Goal: Task Accomplishment & Management: Complete application form

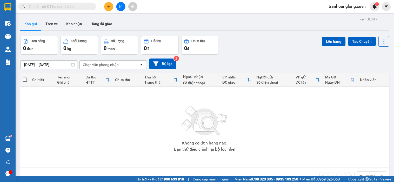
click at [119, 28] on div "Kho gửi Trên xe Kho nhận Hàng đã giao" at bounding box center [204, 25] width 369 height 14
click at [108, 9] on button at bounding box center [108, 6] width 9 height 9
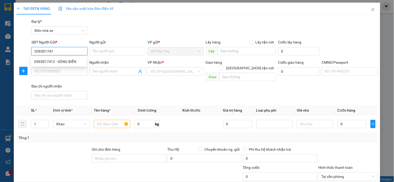
type input "0365017412"
click at [76, 63] on div "0365017412 - SÓNG BIỂN" at bounding box center [58, 62] width 49 height 6
type input "SÓNG BIỂN"
type input "0366909833"
type input "[PERSON_NAME]"
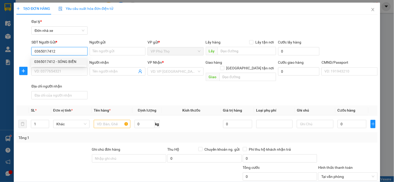
type input "0365202005158 [PERSON_NAME]"
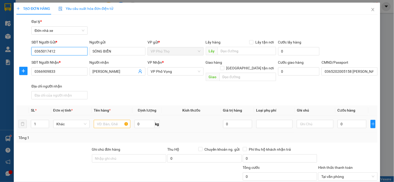
type input "0365017412"
click at [111, 120] on input "text" at bounding box center [112, 124] width 36 height 8
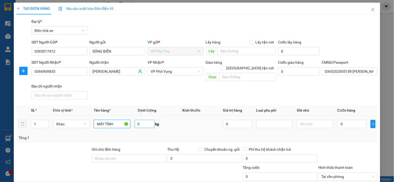
type input "MÁY TÍNH"
click at [146, 120] on input "0" at bounding box center [144, 124] width 20 height 8
type input "3"
click at [346, 126] on td "0" at bounding box center [351, 124] width 33 height 17
click at [348, 120] on input "0" at bounding box center [351, 124] width 29 height 8
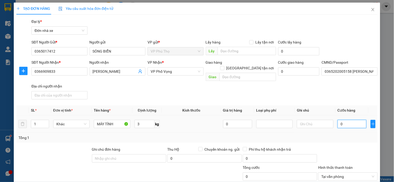
type input "3"
type input "35"
type input "35.000"
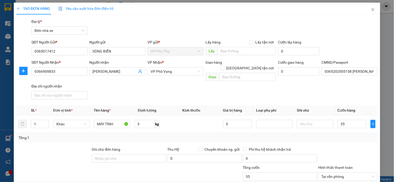
type input "35.000"
click at [316, 89] on div "SĐT Người Nhận * 0366909833 Người nhận HOÀI MINH LONG VP Nhận * VP Phố Vọng Gia…" at bounding box center [204, 81] width 348 height 42
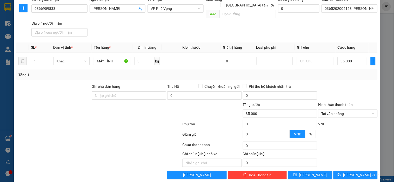
scroll to position [64, 0]
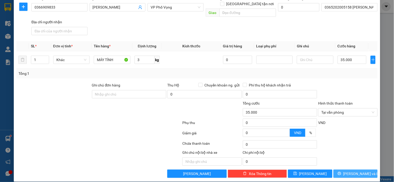
click at [341, 172] on icon "printer" at bounding box center [339, 174] width 4 height 4
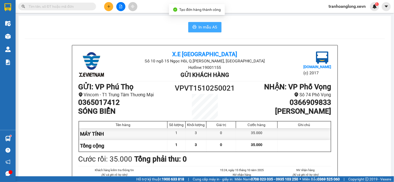
click at [206, 29] on span "In mẫu A5" at bounding box center [207, 27] width 19 height 6
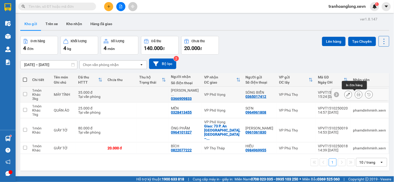
click at [356, 96] on icon at bounding box center [358, 95] width 4 height 4
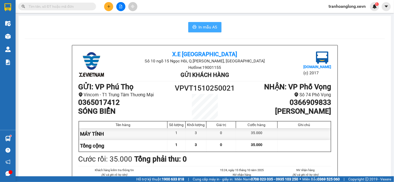
click at [209, 25] on span "In mẫu A5" at bounding box center [207, 27] width 19 height 6
